Goal: Task Accomplishment & Management: Manage account settings

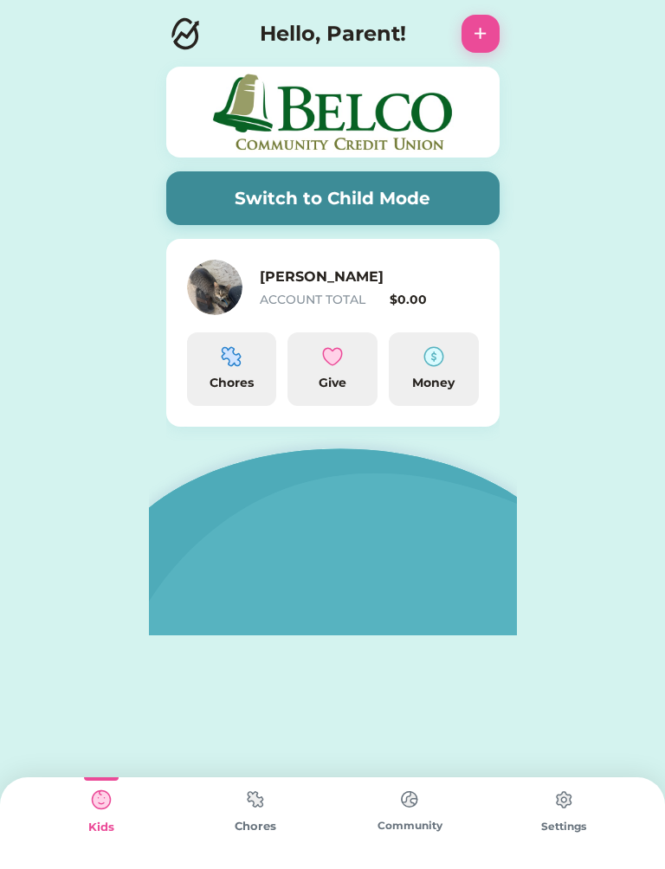
click at [228, 363] on img at bounding box center [231, 356] width 21 height 21
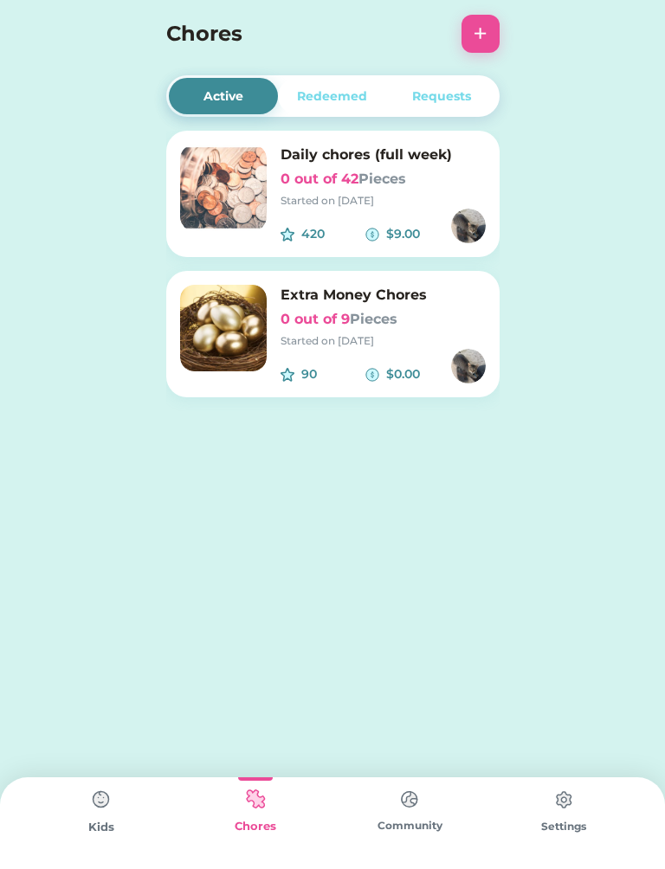
click at [100, 806] on img at bounding box center [101, 799] width 35 height 35
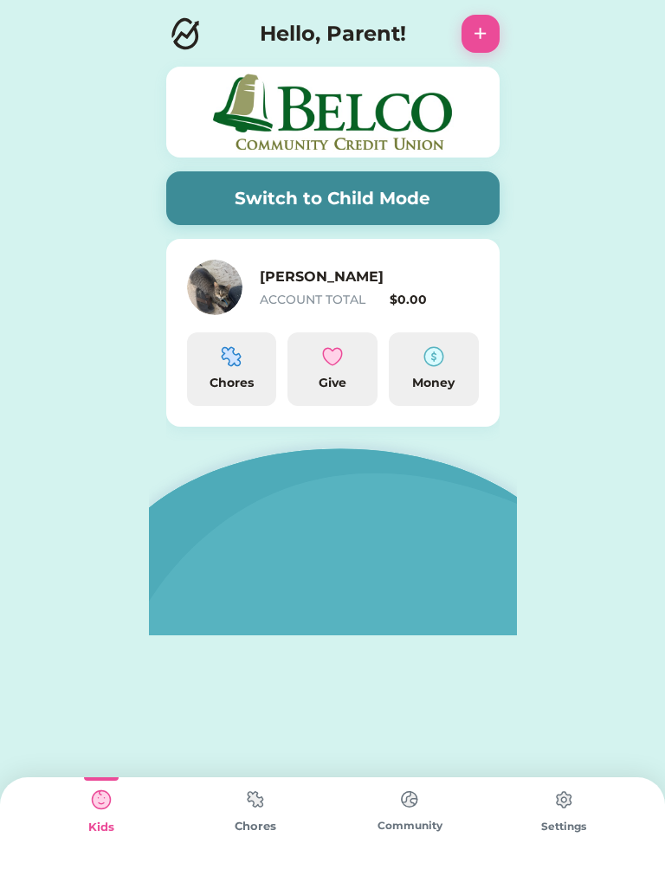
click at [451, 194] on button "Switch to Child Mode" at bounding box center [332, 198] width 333 height 54
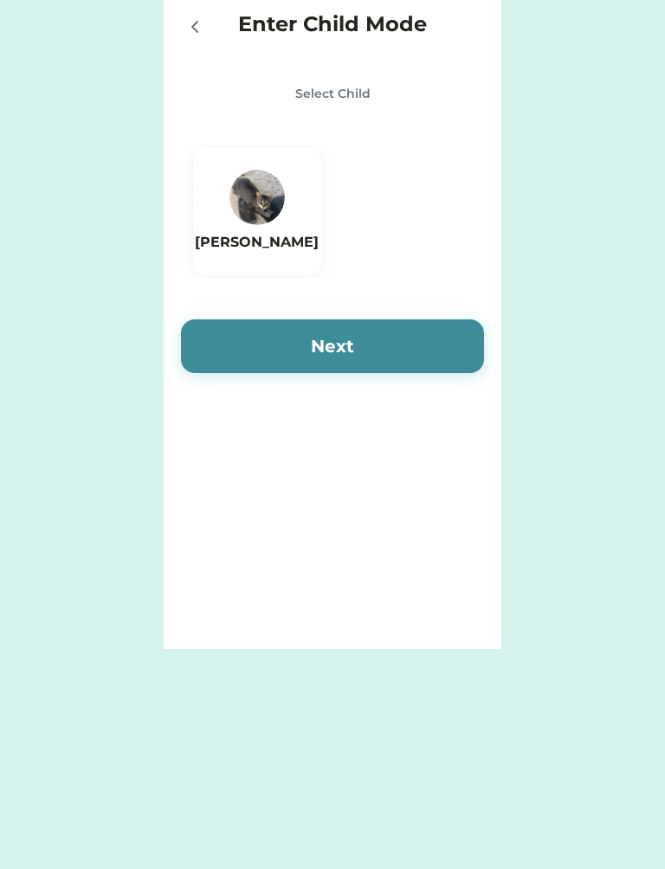
click at [264, 181] on img at bounding box center [256, 197] width 55 height 55
click at [440, 336] on button "Next" at bounding box center [332, 346] width 303 height 54
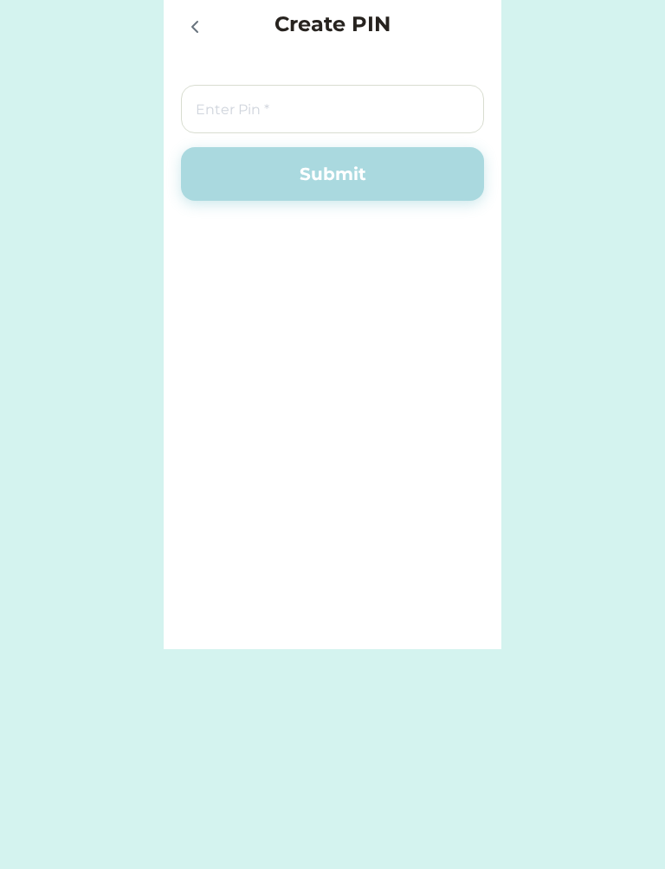
click at [418, 112] on input "input" at bounding box center [332, 109] width 303 height 48
